Goal: Information Seeking & Learning: Learn about a topic

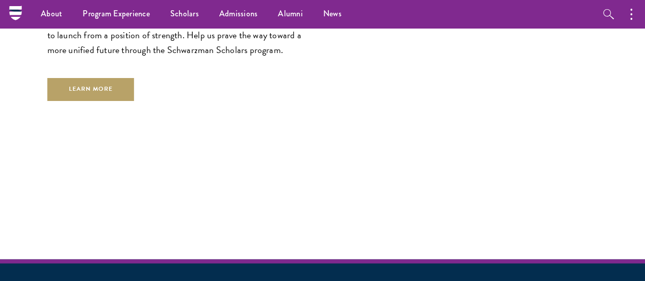
scroll to position [2779, 0]
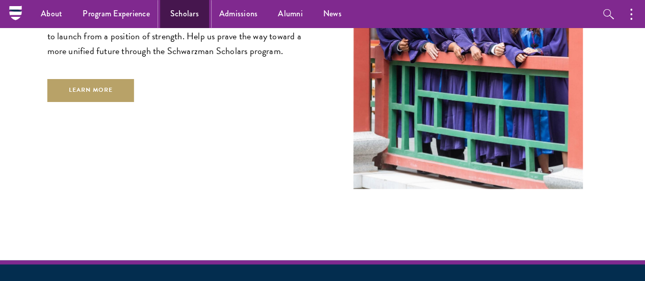
click at [180, 14] on link "Scholars" at bounding box center [184, 14] width 49 height 28
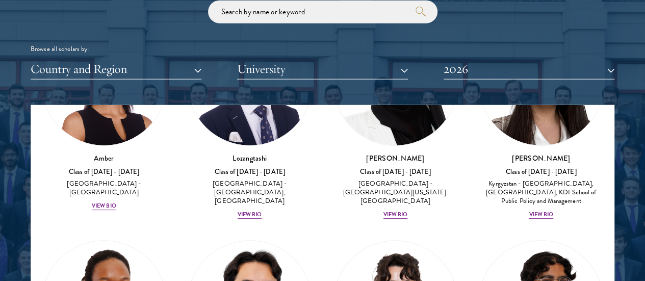
scroll to position [118, 0]
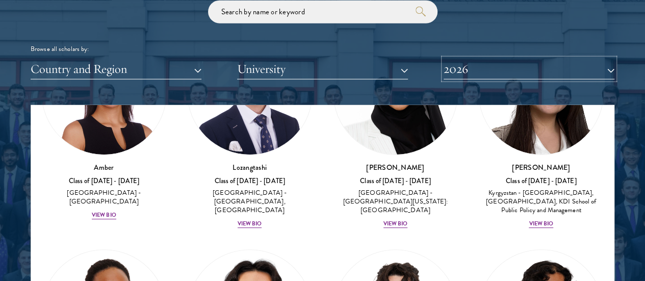
click at [474, 59] on button "2026" at bounding box center [529, 69] width 171 height 21
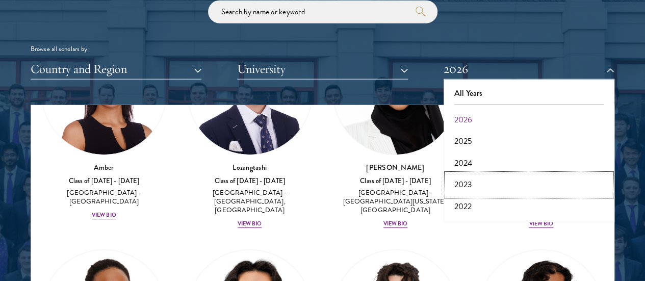
click at [481, 174] on button "2023" at bounding box center [529, 184] width 165 height 21
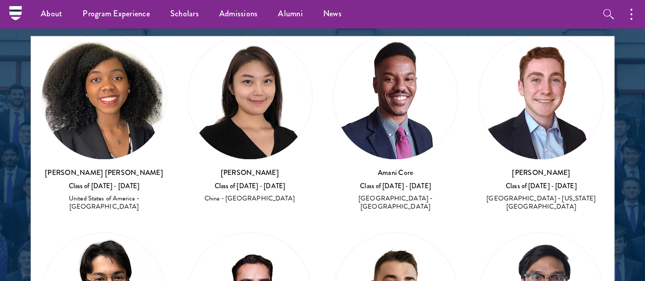
scroll to position [865, 0]
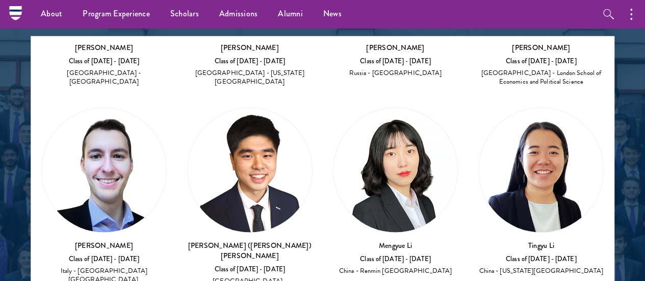
scroll to position [3033, 0]
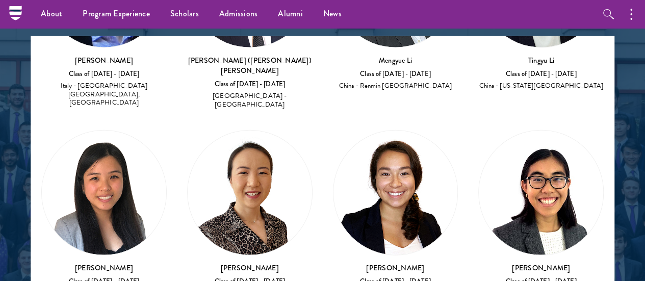
scroll to position [3218, 0]
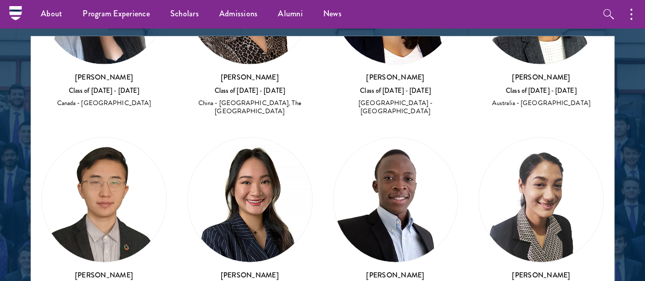
scroll to position [3413, 0]
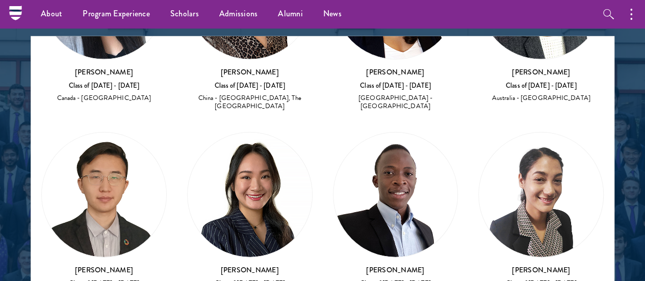
drag, startPoint x: 186, startPoint y: 131, endPoint x: 242, endPoint y: 141, distance: 57.0
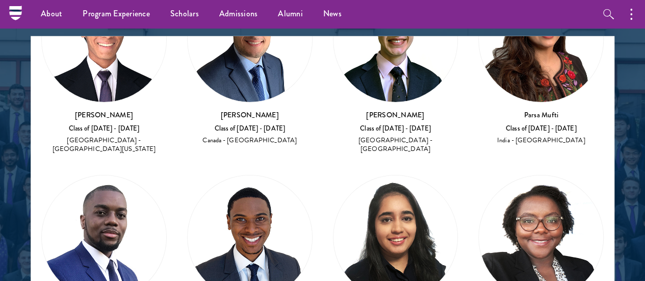
scroll to position [3762, 0]
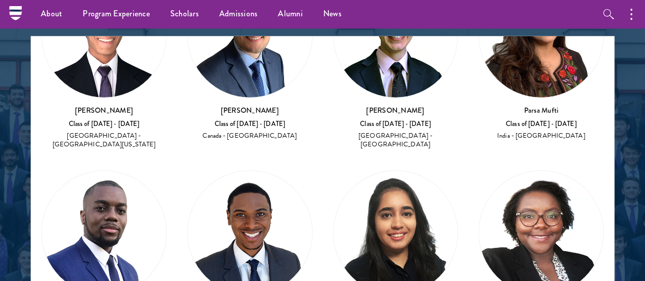
drag, startPoint x: 384, startPoint y: 156, endPoint x: 407, endPoint y: 154, distance: 23.0
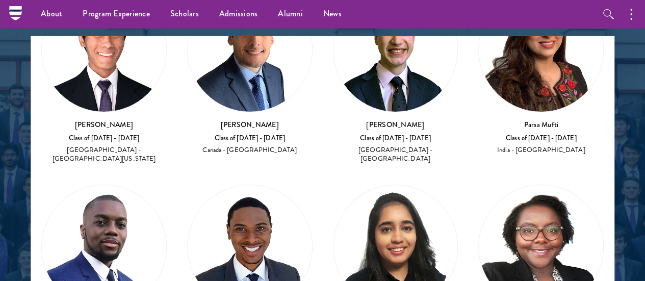
scroll to position [4246, 0]
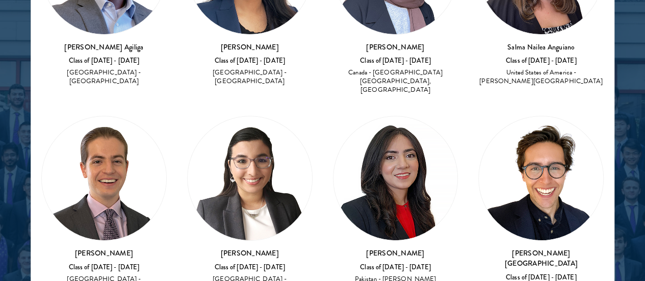
scroll to position [134, 0]
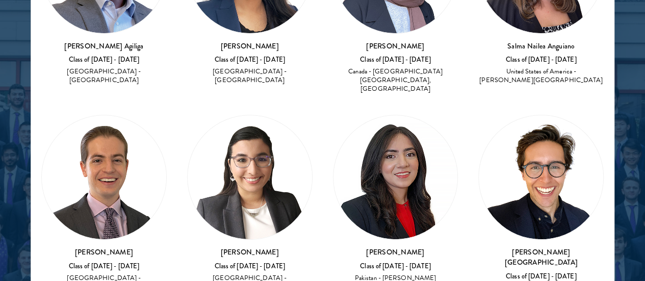
click at [478, 146] on div "[PERSON_NAME] Class of [DATE] - [DATE] [GEOGRAPHIC_DATA] - [GEOGRAPHIC_DATA]" at bounding box center [540, 209] width 125 height 188
